Goal: Check status

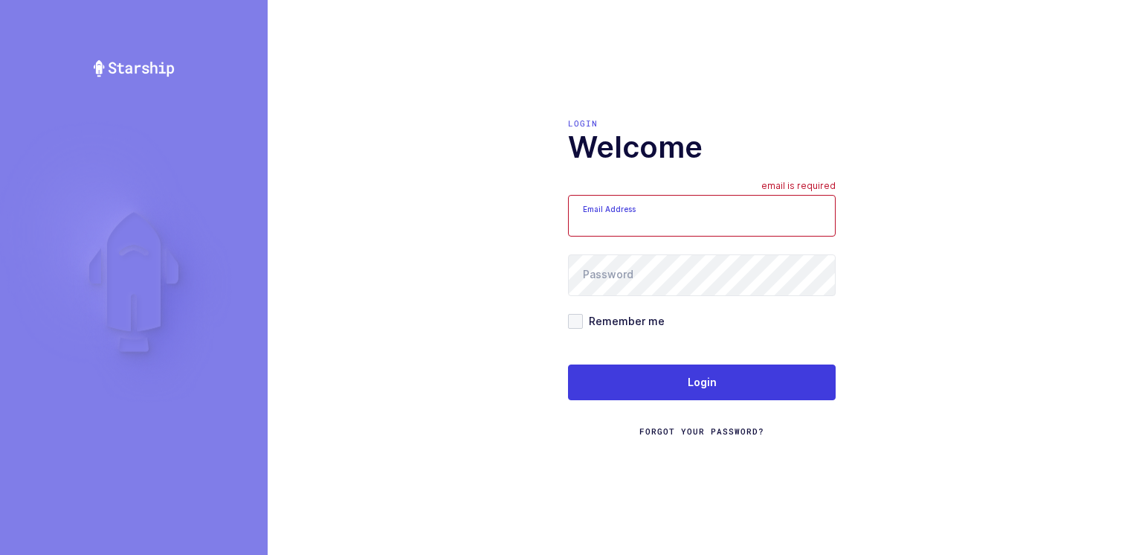
type input "Moshe@valstardental.com"
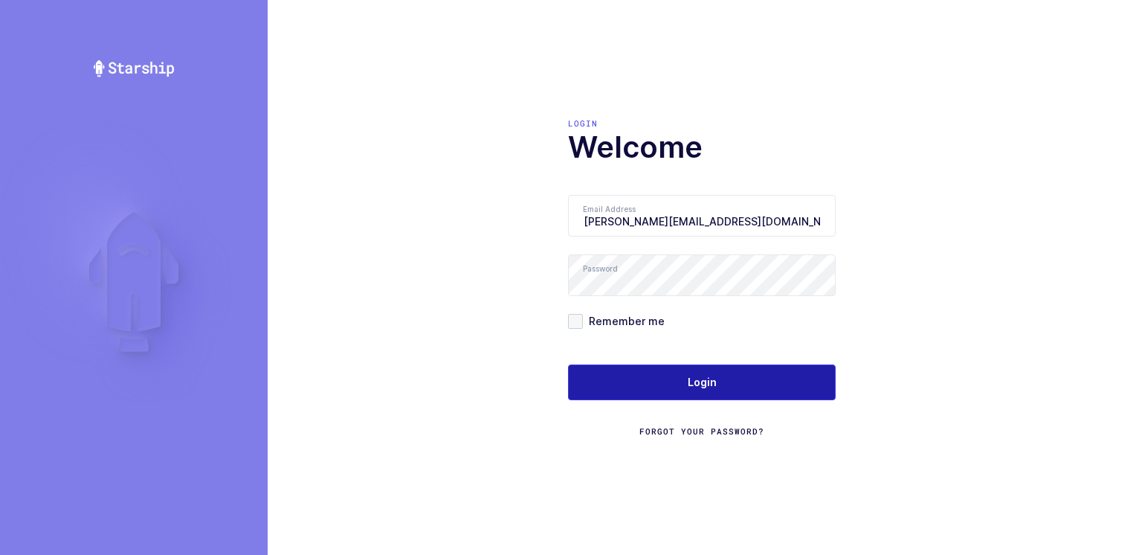
click at [682, 382] on button "Login" at bounding box center [702, 382] width 268 height 36
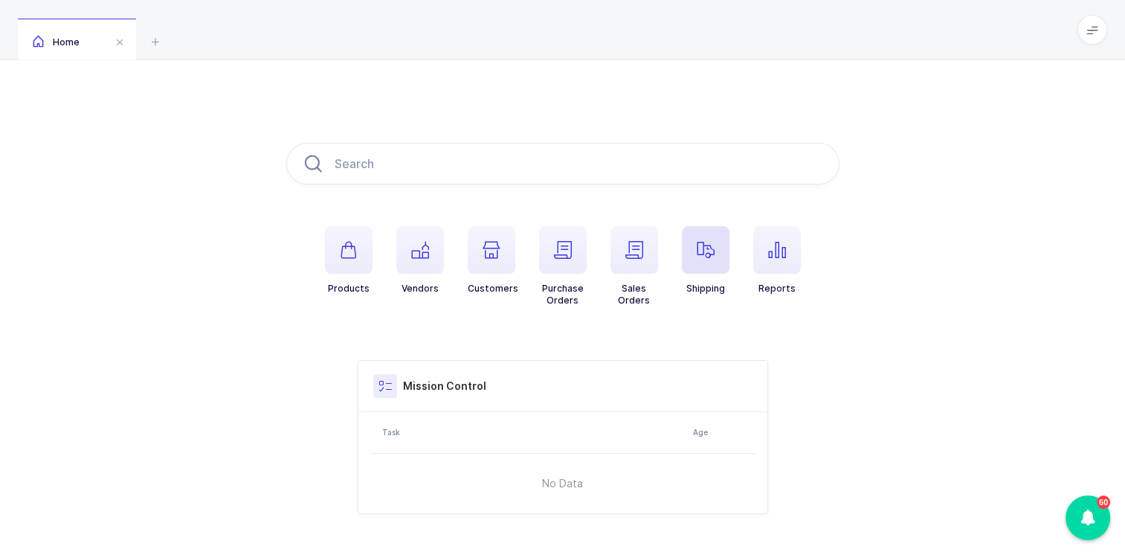
click at [711, 260] on span "button" at bounding box center [706, 250] width 48 height 48
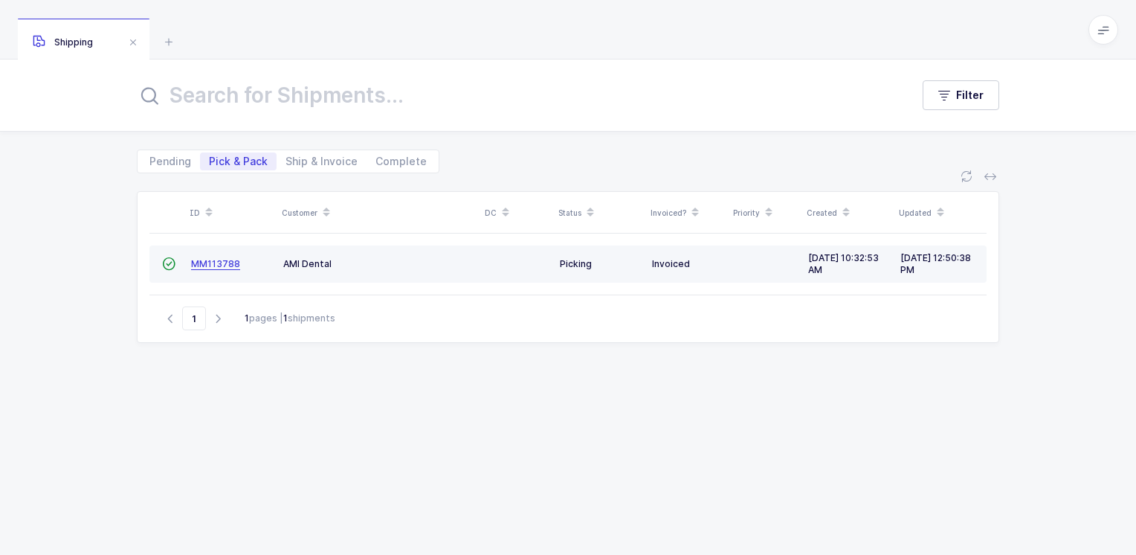
click at [223, 262] on span "MM113788" at bounding box center [215, 263] width 49 height 11
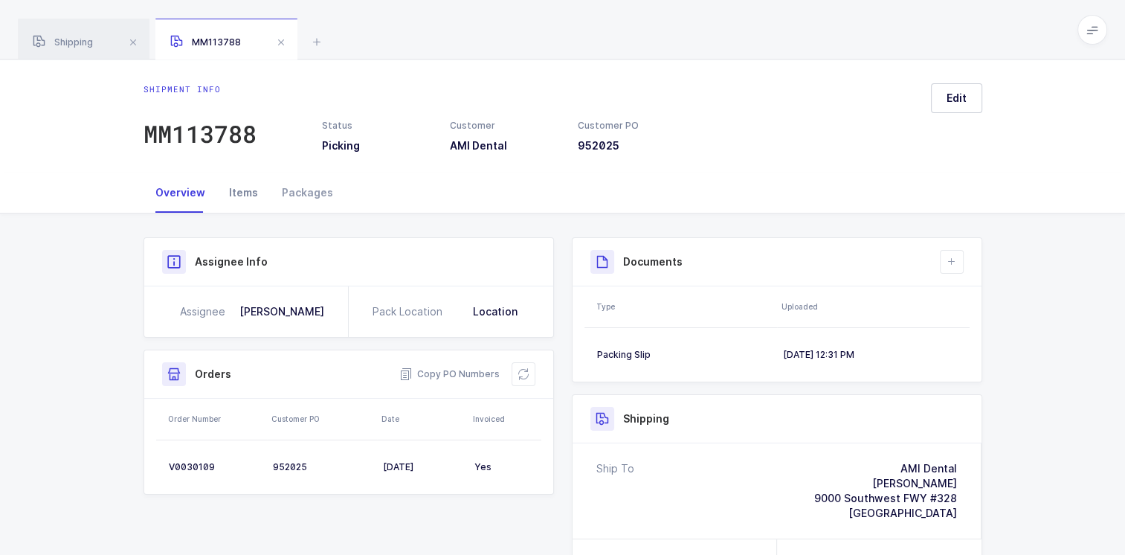
click at [248, 190] on div "Items" at bounding box center [243, 192] width 53 height 40
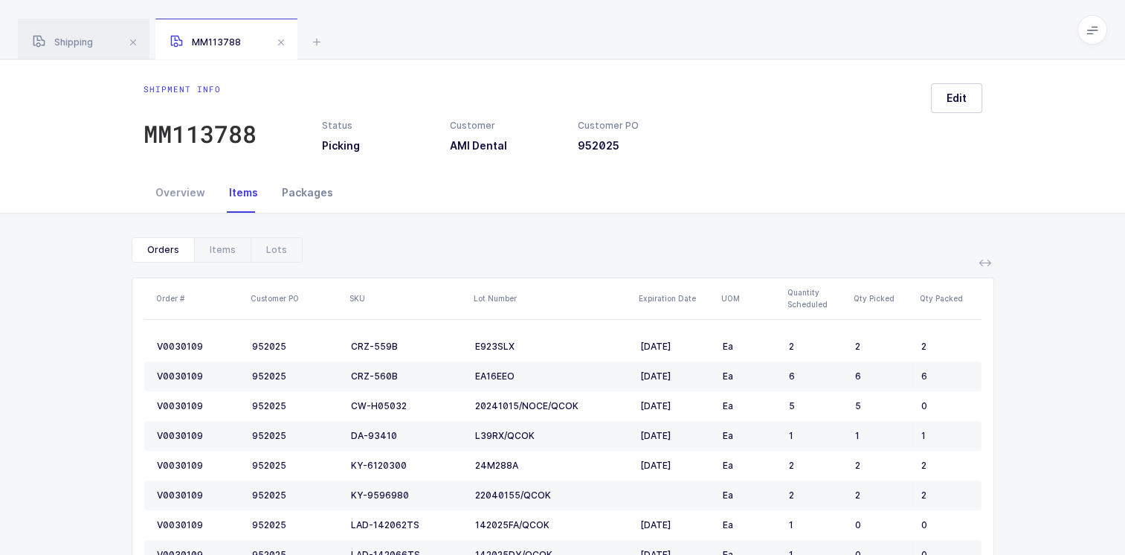
click at [312, 194] on div "Packages" at bounding box center [307, 192] width 75 height 40
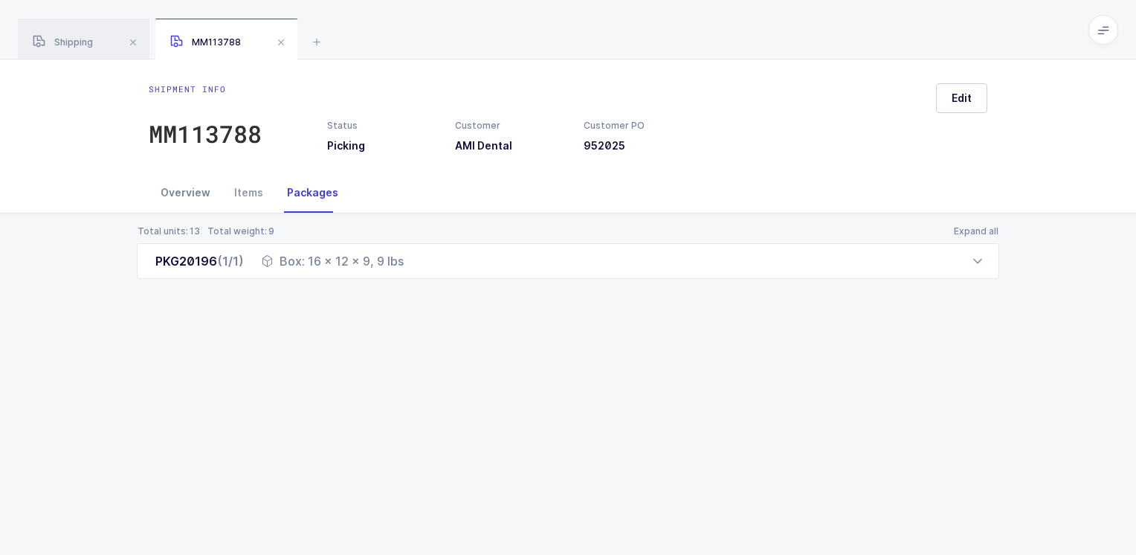
click at [183, 192] on div "Overview" at bounding box center [186, 192] width 74 height 40
